Goal: Task Accomplishment & Management: Manage account settings

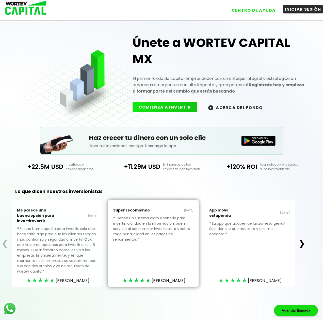
click at [300, 9] on button "INICIAR SESIÓN" at bounding box center [303, 9] width 40 height 8
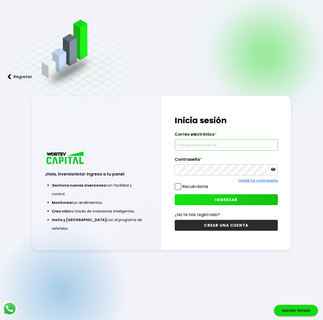
click at [199, 147] on input "text" at bounding box center [226, 145] width 98 height 11
type input "[EMAIL_ADDRESS][DOMAIN_NAME]"
click at [178, 185] on span at bounding box center [178, 187] width 7 height 7
click at [209, 184] on input "Recuérdame" at bounding box center [209, 184] width 0 height 0
click at [209, 198] on button "INGRESAR" at bounding box center [226, 199] width 103 height 11
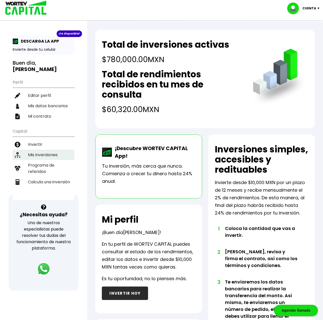
click at [46, 152] on li "Mis inversiones" at bounding box center [44, 155] width 62 height 10
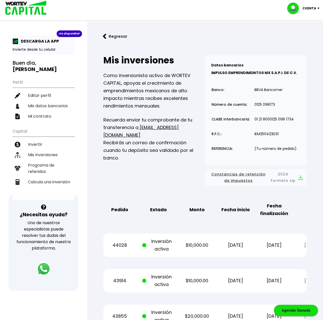
click at [125, 36] on button "Regresar" at bounding box center [115, 36] width 40 height 13
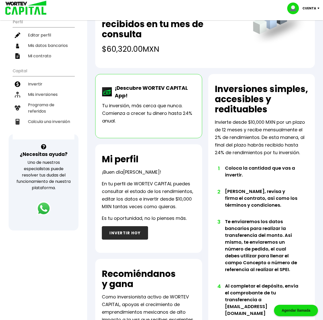
scroll to position [26, 0]
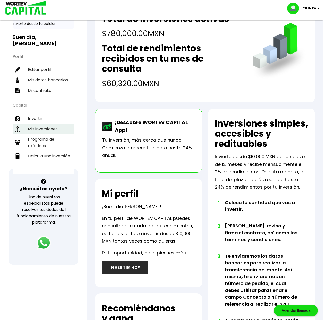
click at [36, 124] on li "Mis inversiones" at bounding box center [44, 129] width 62 height 10
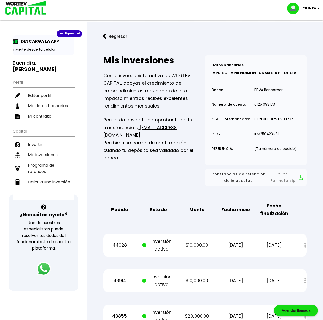
click at [122, 37] on button "Regresar" at bounding box center [115, 36] width 40 height 13
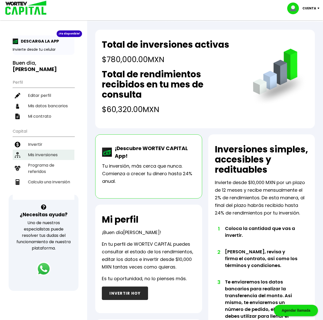
click at [44, 151] on li "Mis inversiones" at bounding box center [44, 155] width 62 height 10
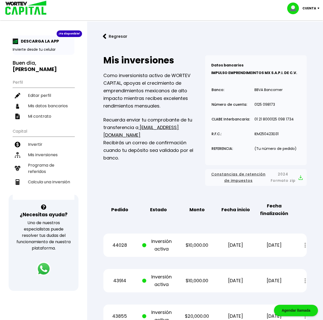
click at [311, 9] on p "Cuenta" at bounding box center [309, 9] width 14 height 8
click at [295, 37] on li "Cerrar sesión" at bounding box center [304, 34] width 41 height 10
